Goal: Information Seeking & Learning: Find specific fact

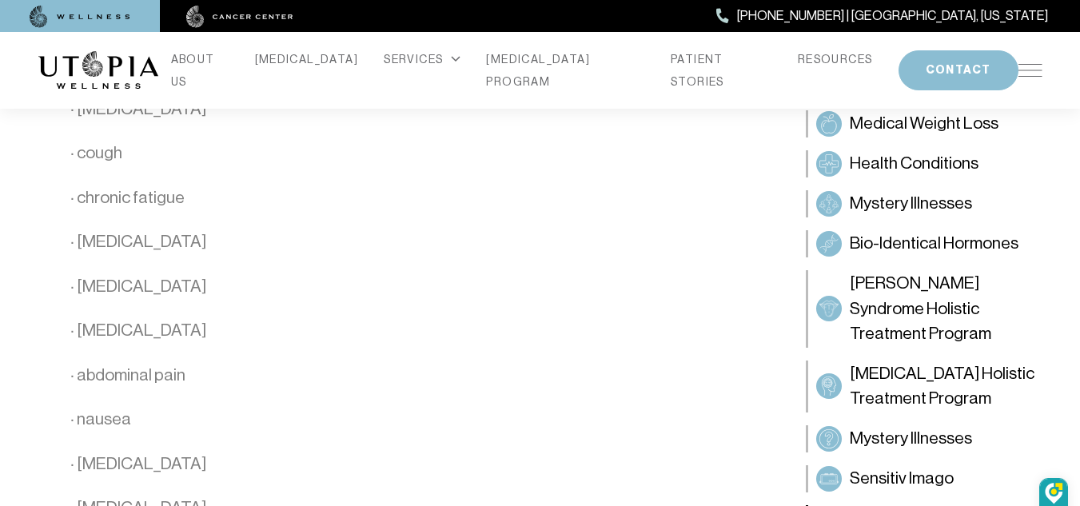
scroll to position [1442, 0]
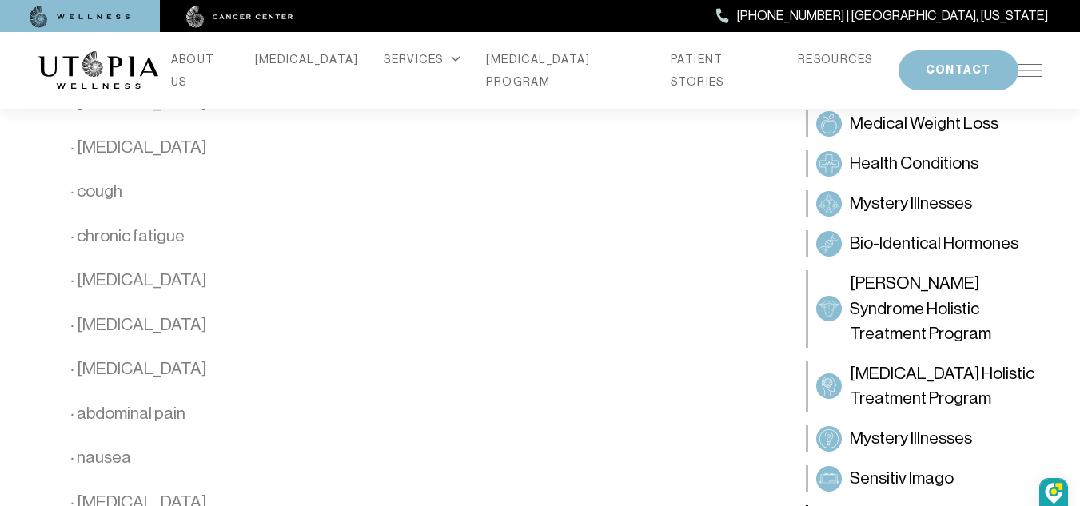
click at [1031, 70] on img at bounding box center [1031, 70] width 24 height 13
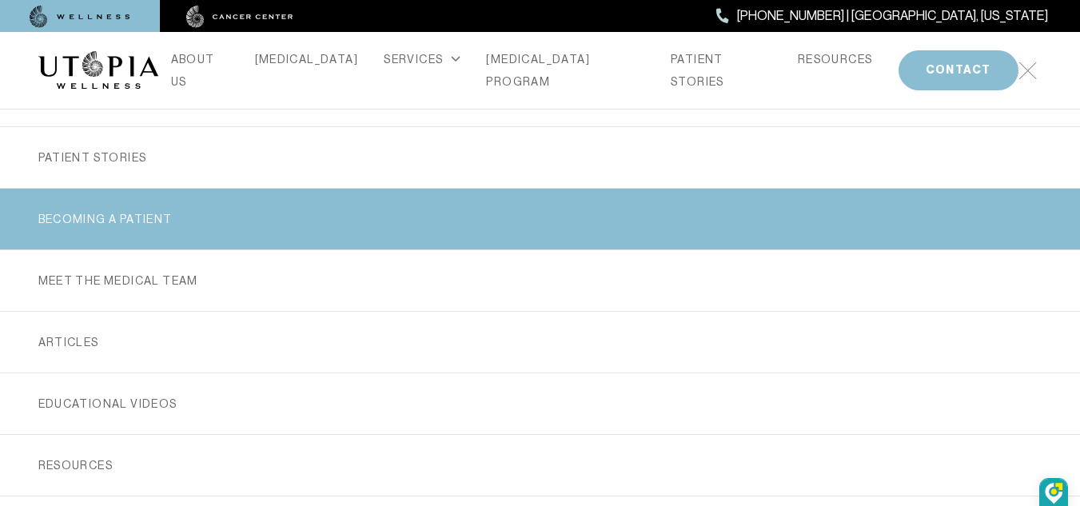
scroll to position [400, 0]
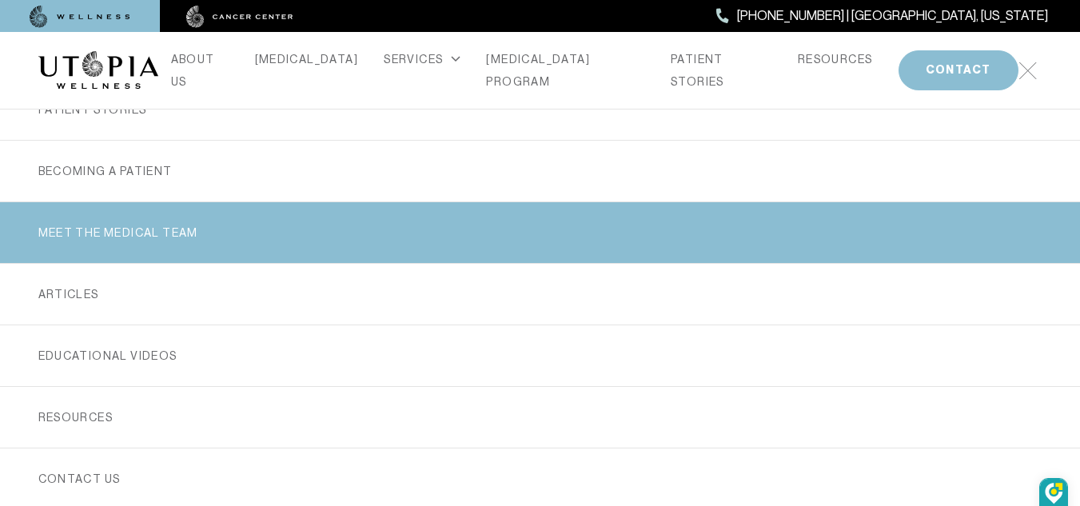
click at [176, 223] on link "MEET THE MEDICAL TEAM" at bounding box center [540, 232] width 1004 height 61
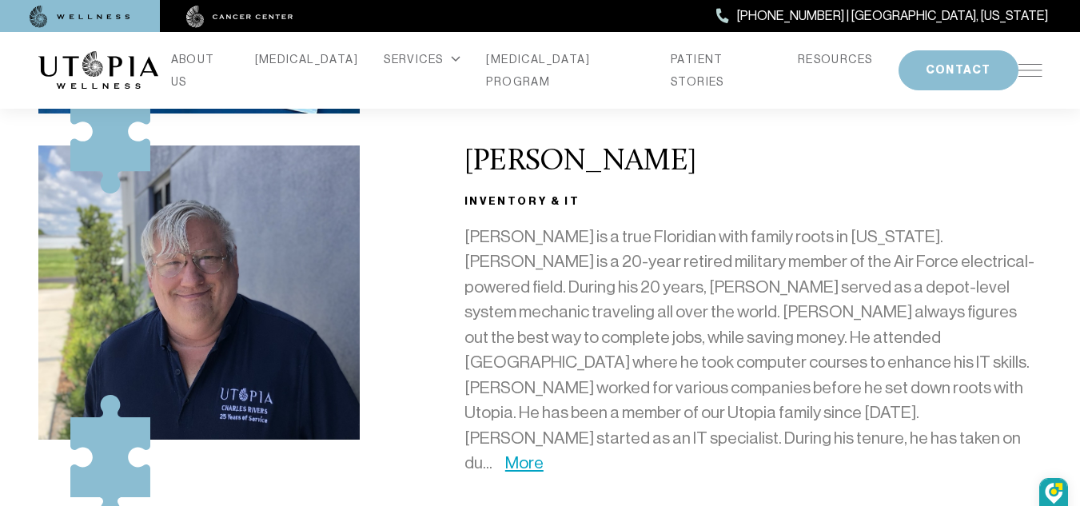
scroll to position [3039, 0]
click at [544, 453] on link "More" at bounding box center [524, 462] width 38 height 19
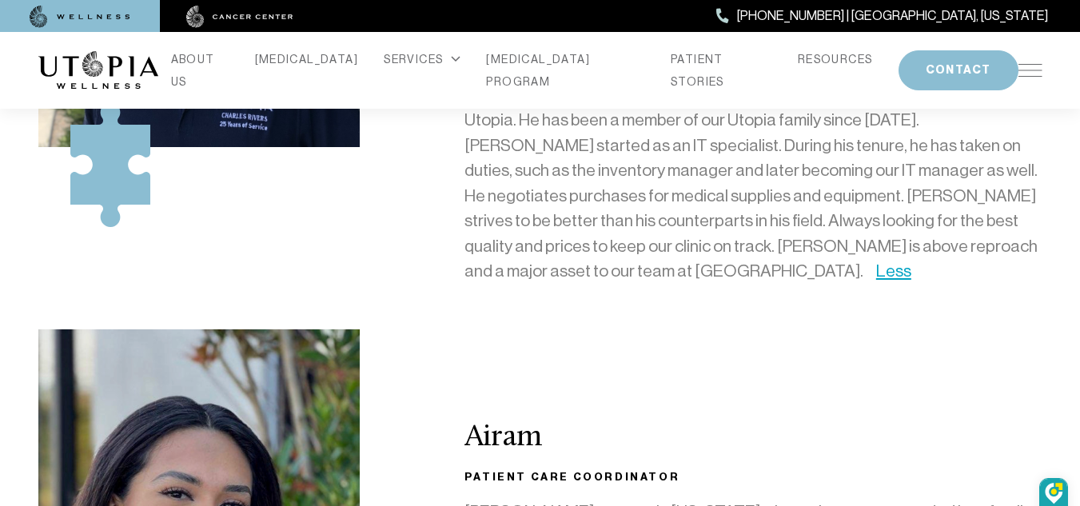
scroll to position [3519, 0]
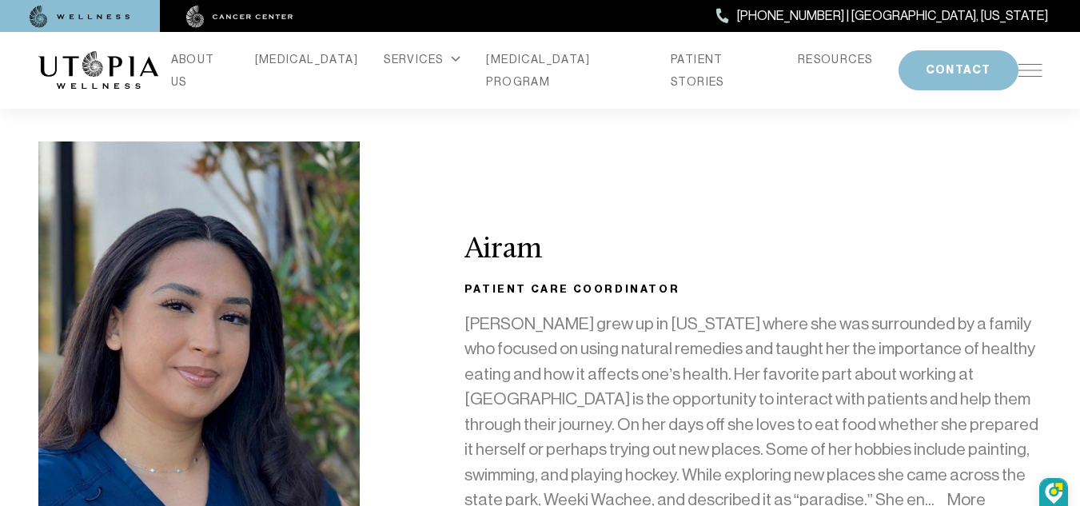
click at [948, 490] on link "More" at bounding box center [967, 499] width 38 height 19
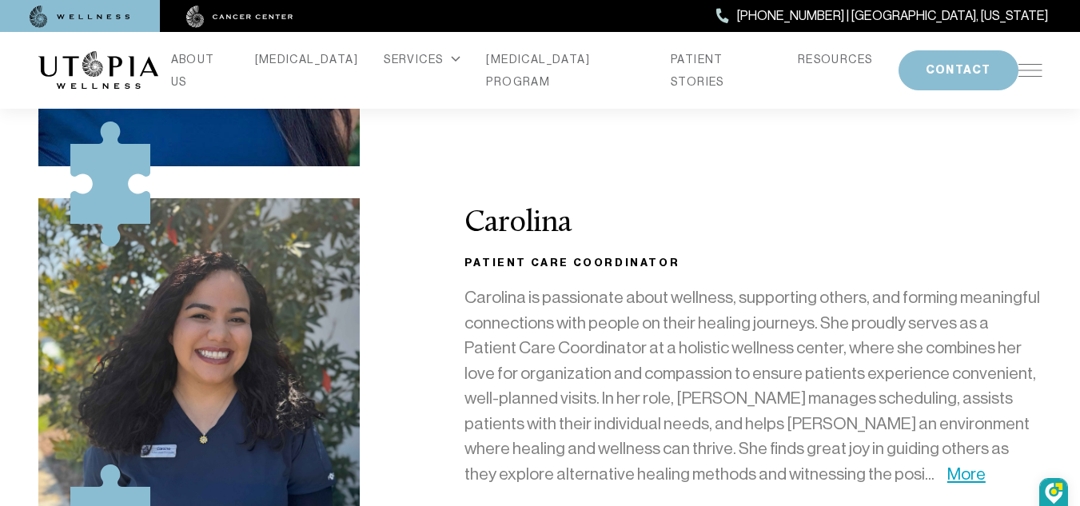
scroll to position [3999, 0]
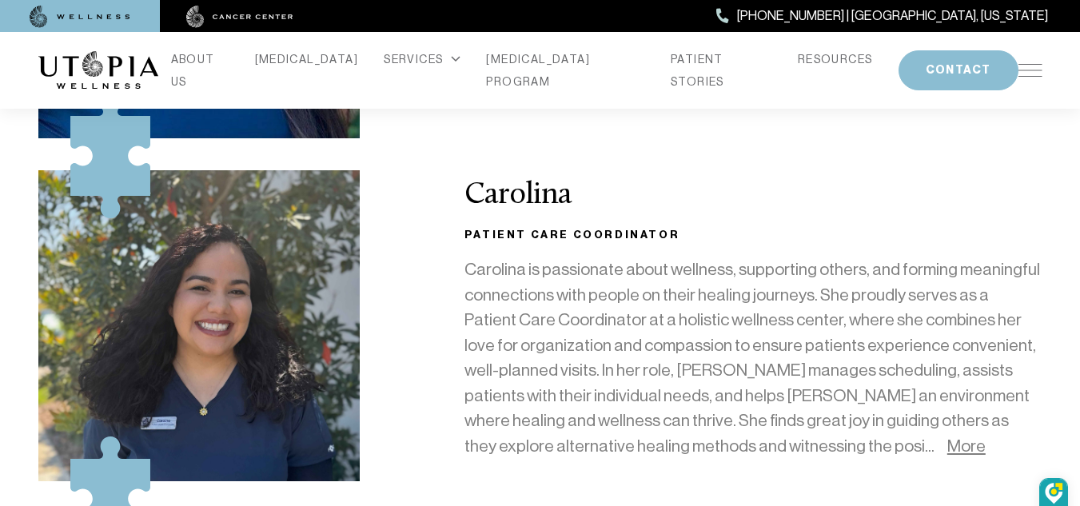
click at [948, 437] on link "More" at bounding box center [967, 446] width 38 height 19
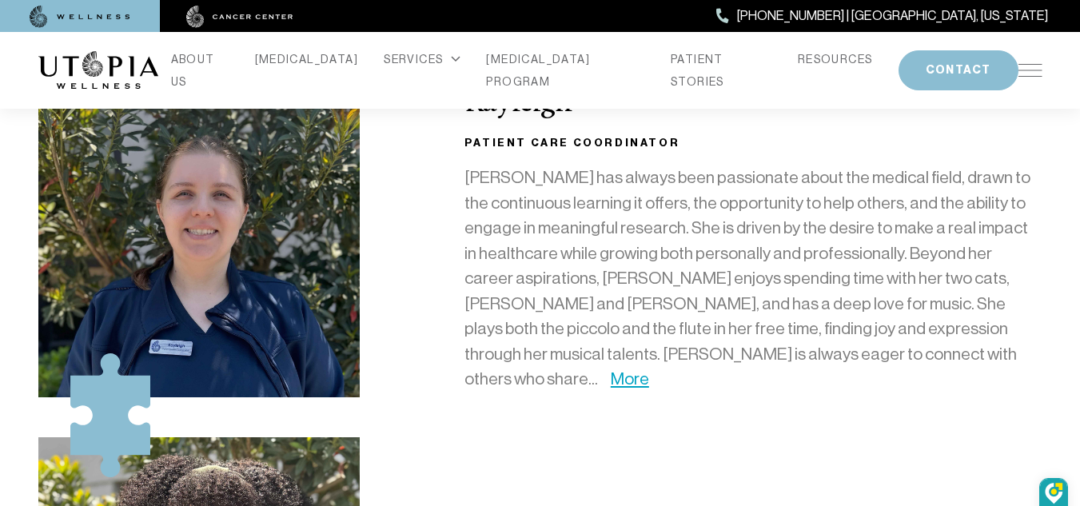
scroll to position [4559, 0]
click at [649, 369] on link "More" at bounding box center [630, 378] width 38 height 19
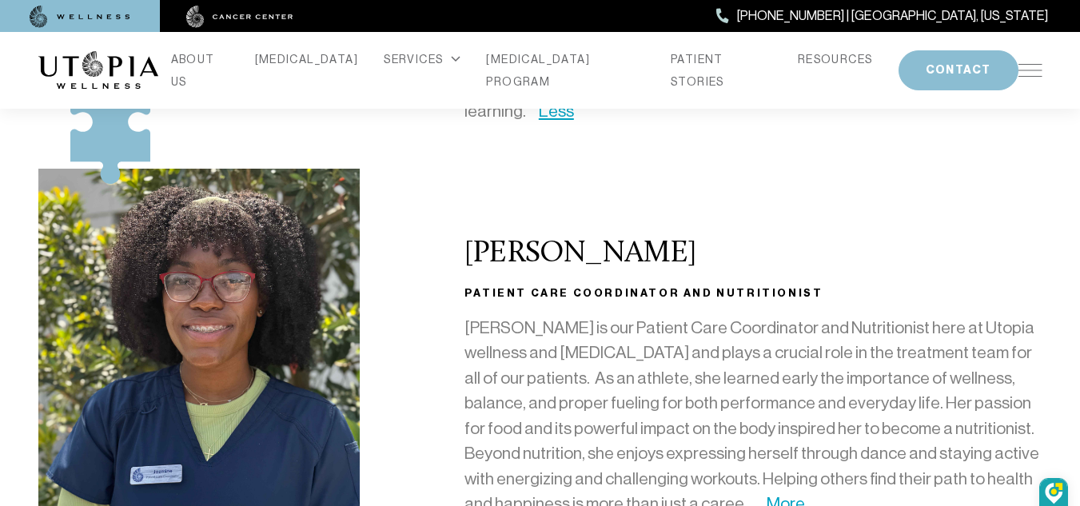
scroll to position [4878, 0]
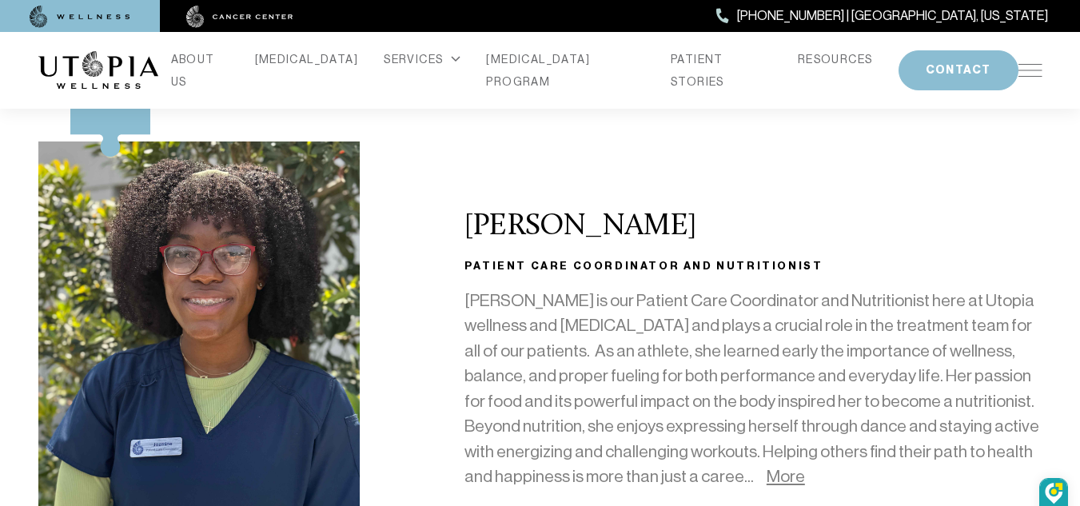
click at [767, 467] on link "More" at bounding box center [786, 476] width 38 height 19
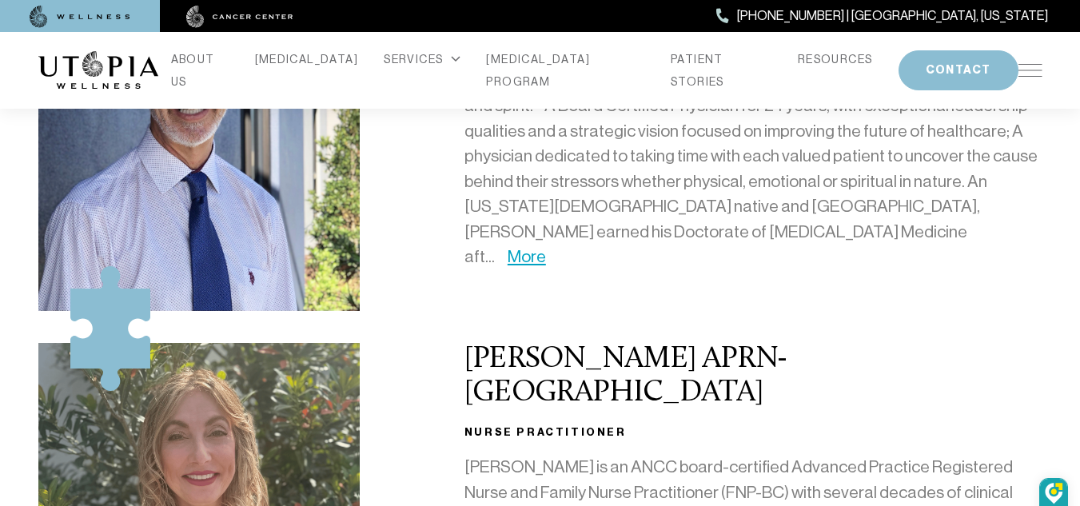
scroll to position [480, 0]
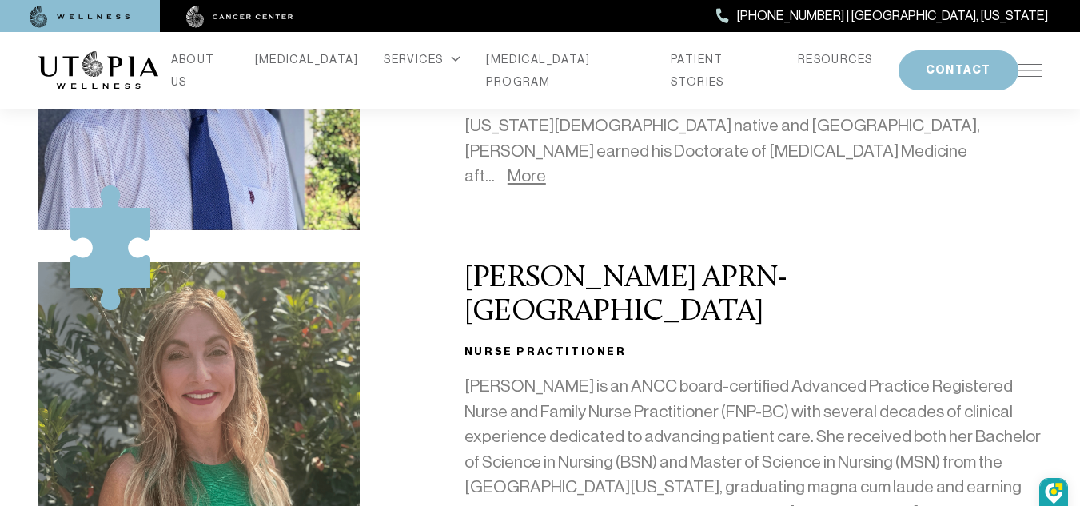
click at [546, 166] on link "More" at bounding box center [527, 175] width 38 height 19
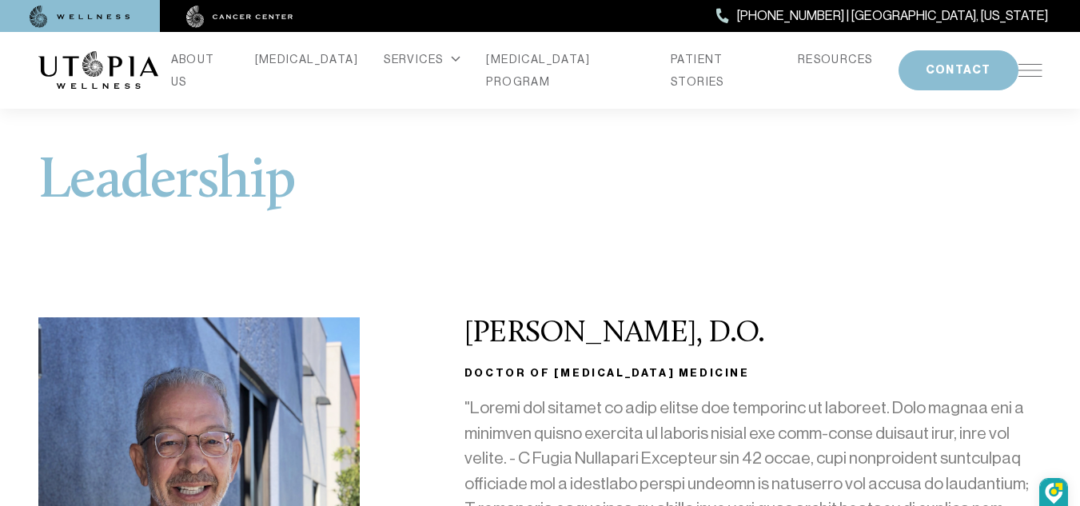
scroll to position [0, 0]
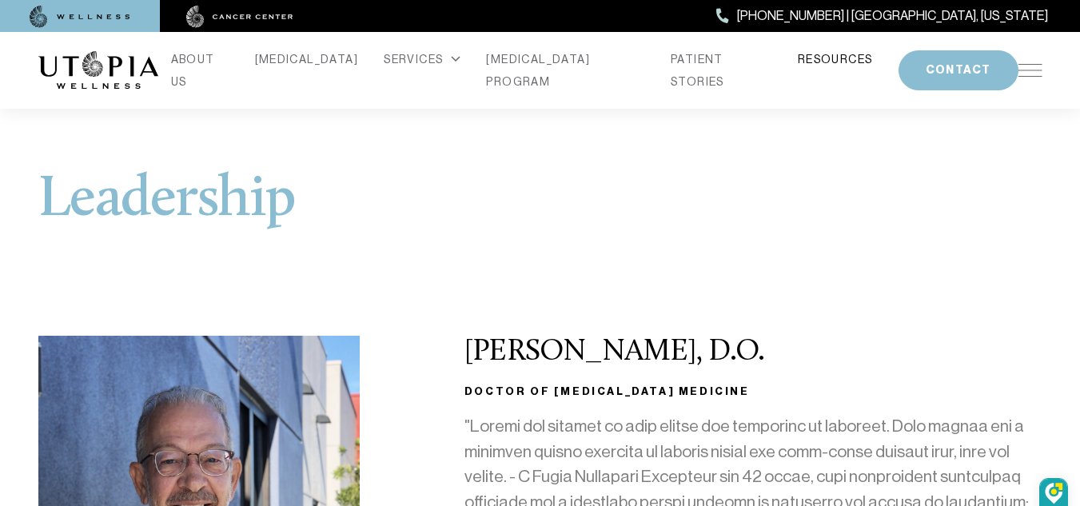
click at [822, 63] on link "RESOURCES" at bounding box center [835, 59] width 75 height 22
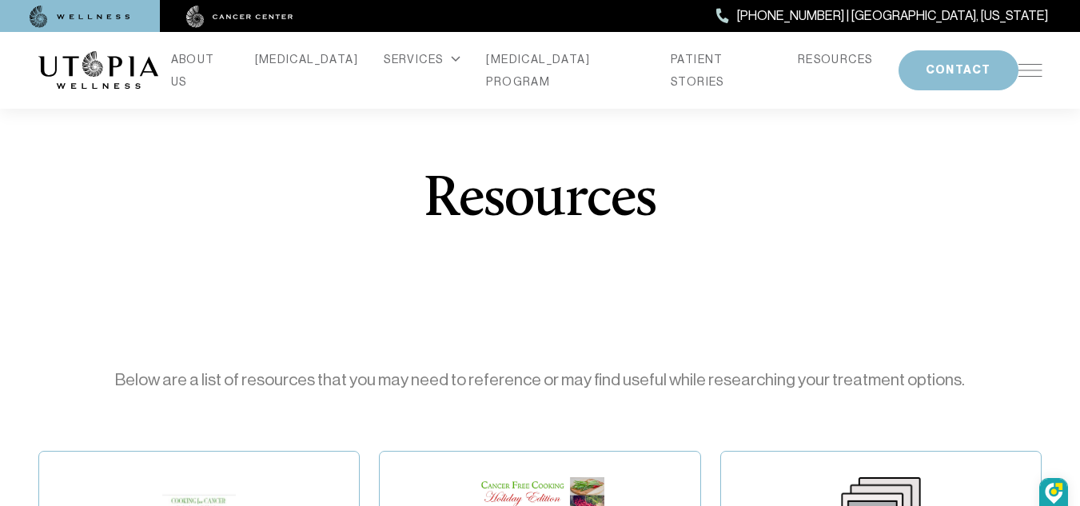
click at [1030, 69] on img at bounding box center [1031, 70] width 24 height 13
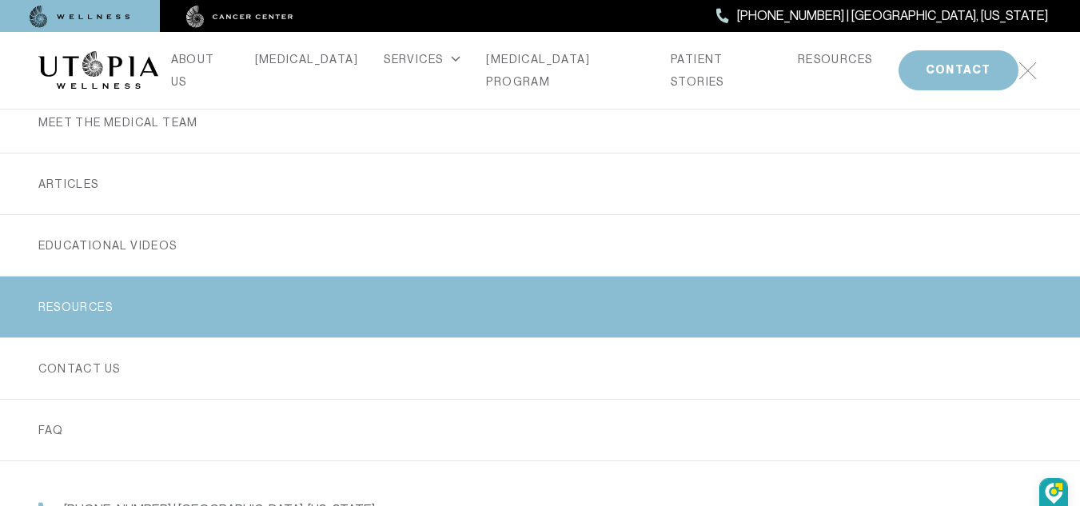
scroll to position [525, 0]
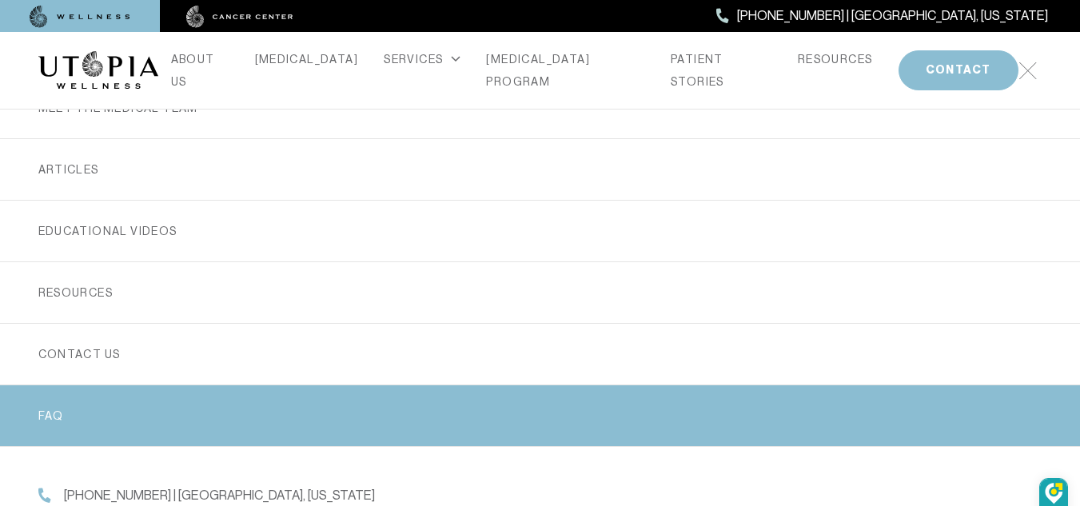
click at [43, 409] on link "FAQ" at bounding box center [540, 415] width 1004 height 61
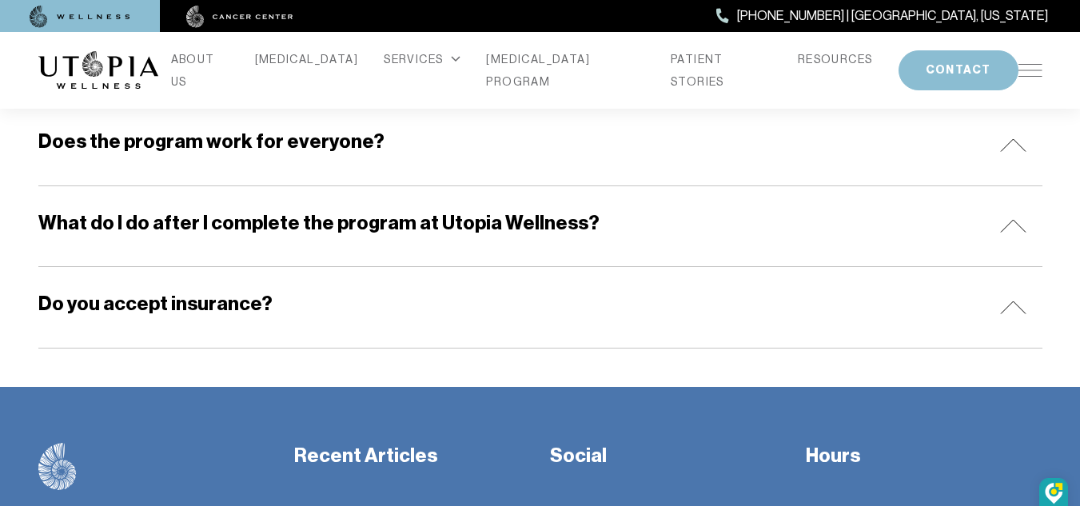
scroll to position [640, 0]
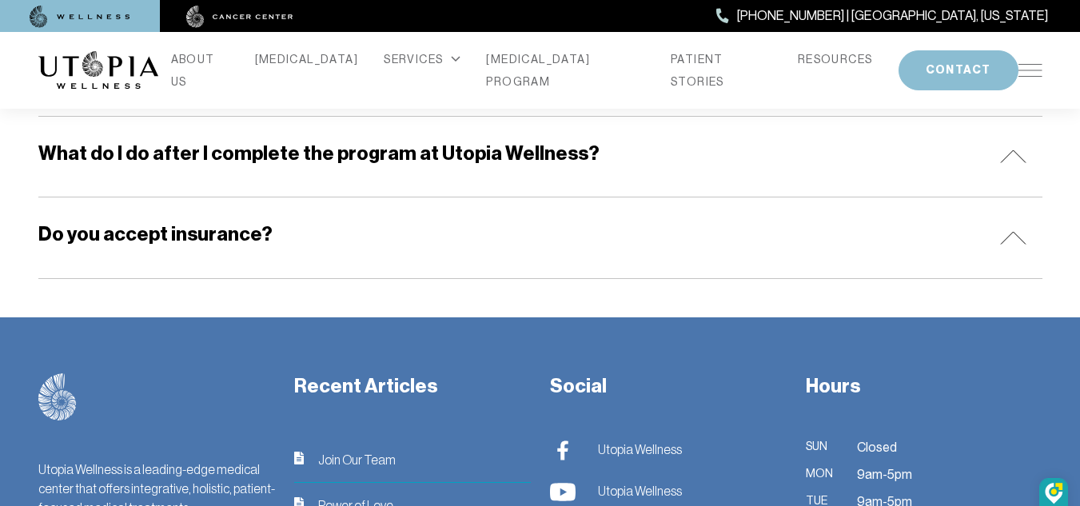
click at [155, 234] on h5 "Do you accept insurance?" at bounding box center [155, 235] width 234 height 26
